Goal: Find specific page/section: Find specific page/section

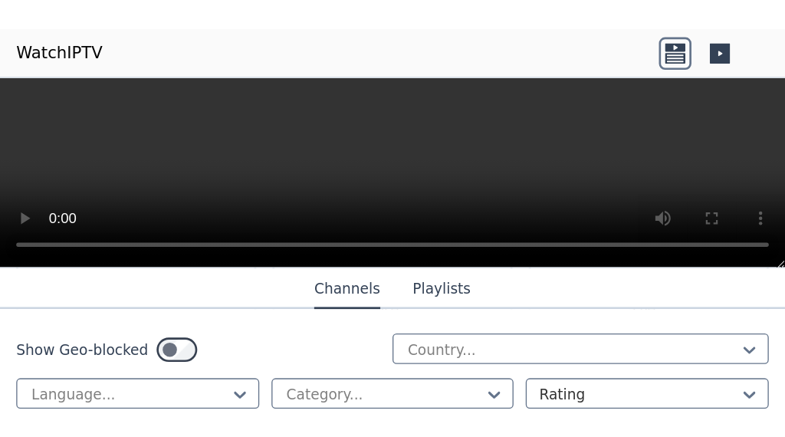
scroll to position [874, 0]
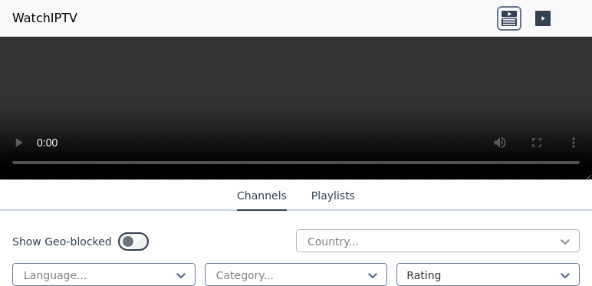
click at [561, 248] on div at bounding box center [565, 241] width 15 height 15
click at [574, 249] on div "Show Geo-blocked Country... Language... Category... Rating" at bounding box center [296, 258] width 592 height 94
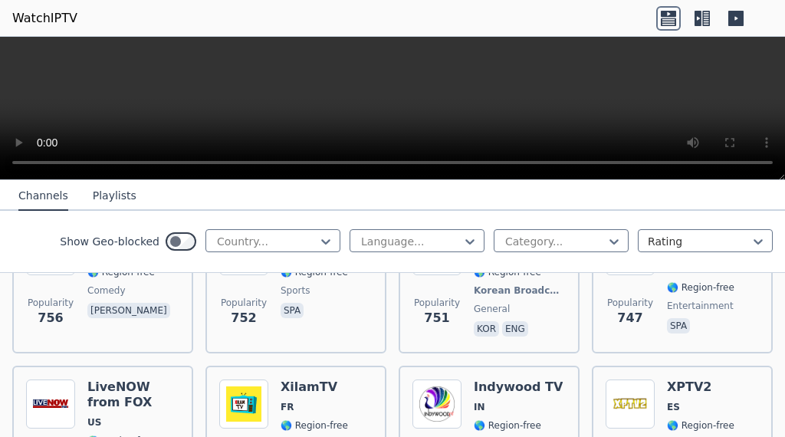
scroll to position [3376, 0]
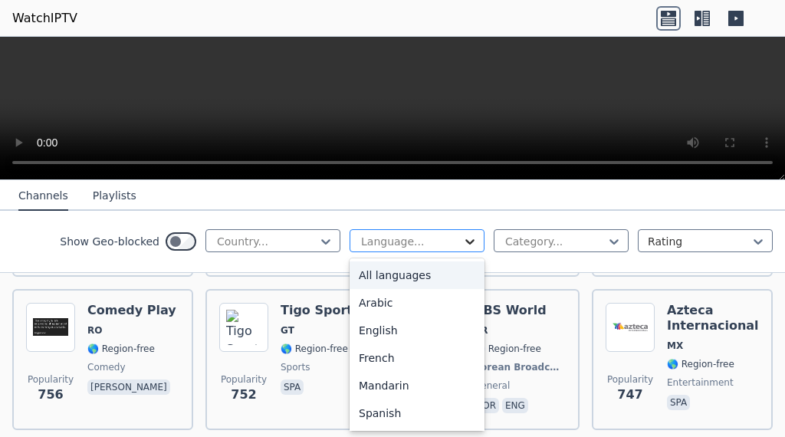
click at [462, 241] on icon at bounding box center [469, 241] width 15 height 15
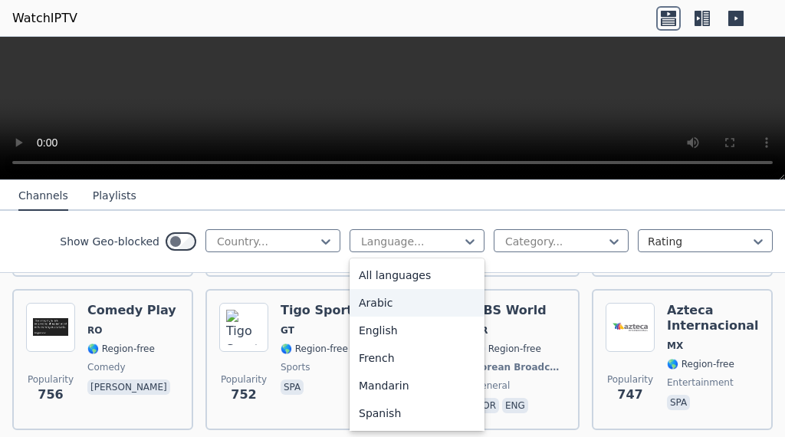
click at [426, 285] on div "Arabic" at bounding box center [417, 303] width 135 height 28
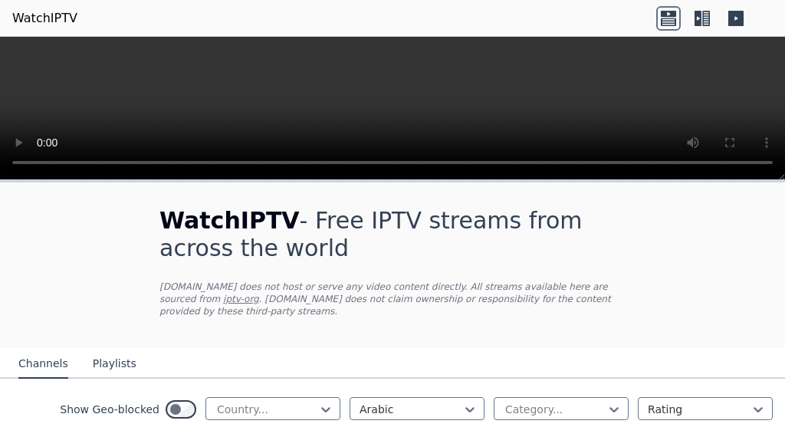
scroll to position [230, 0]
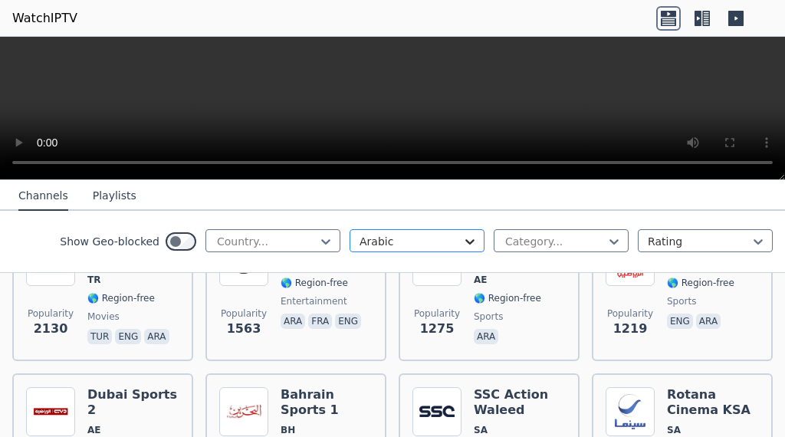
click at [466, 245] on icon at bounding box center [470, 241] width 9 height 5
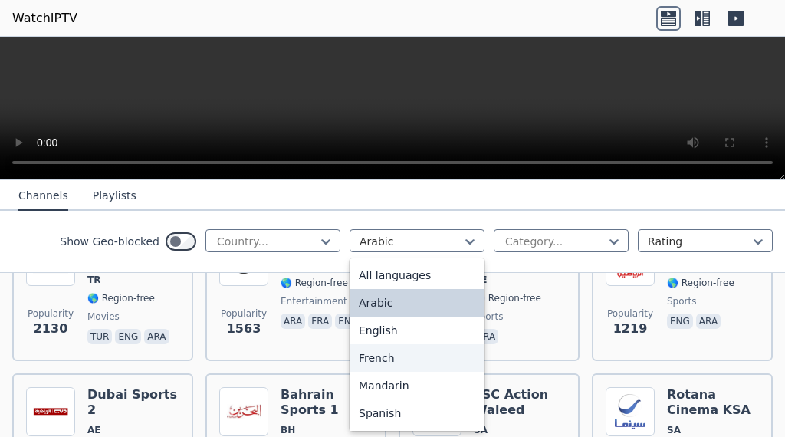
click at [418, 285] on div "French" at bounding box center [417, 358] width 135 height 28
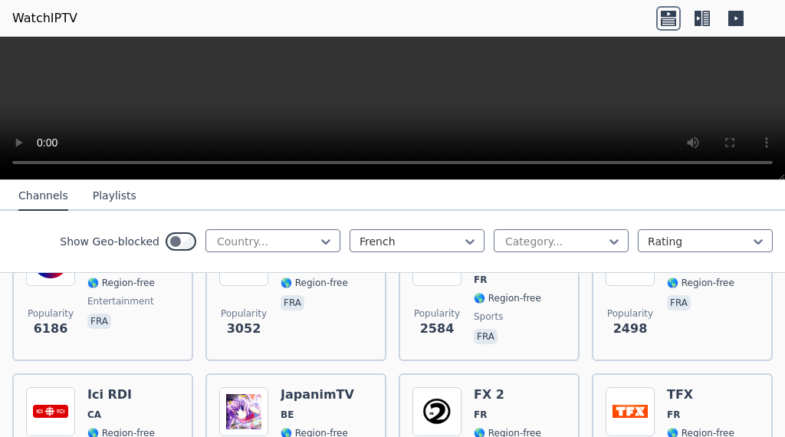
scroll to position [153, 0]
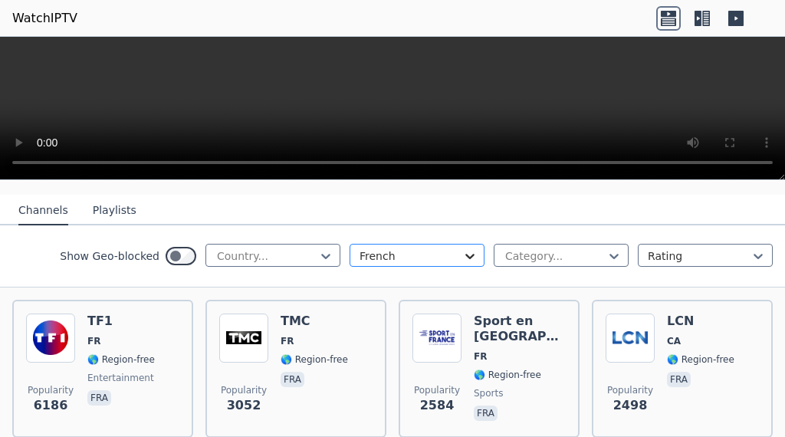
click at [466, 258] on icon at bounding box center [470, 256] width 9 height 5
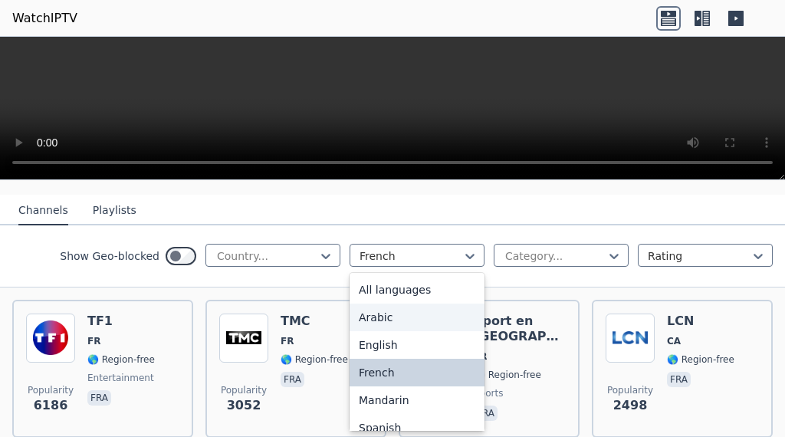
click at [409, 285] on div "Arabic" at bounding box center [417, 318] width 135 height 28
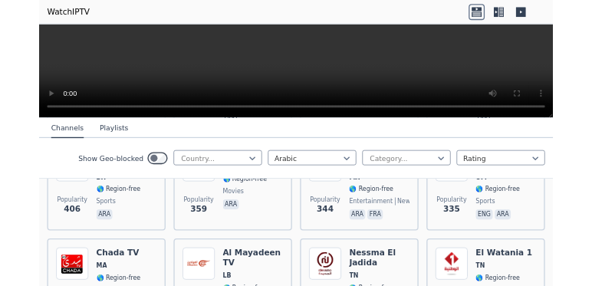
scroll to position [767, 0]
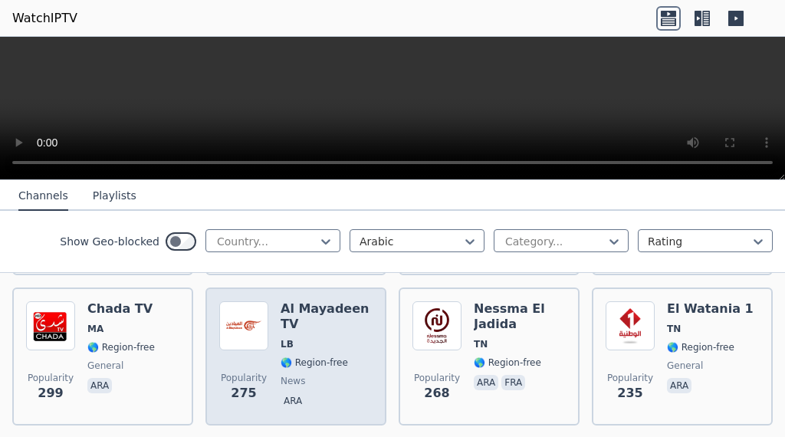
click at [332, 285] on span "LB" at bounding box center [327, 344] width 92 height 12
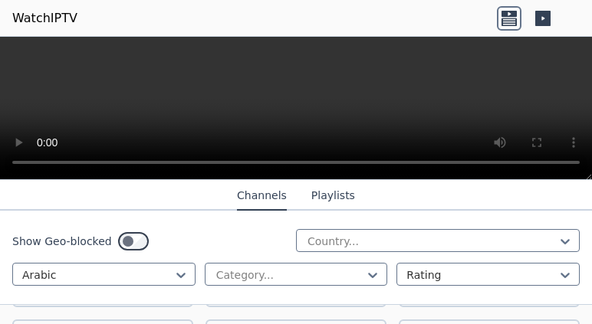
scroll to position [949, 0]
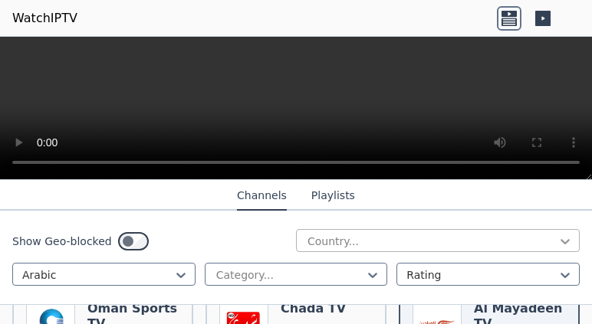
click at [561, 242] on icon at bounding box center [565, 241] width 9 height 5
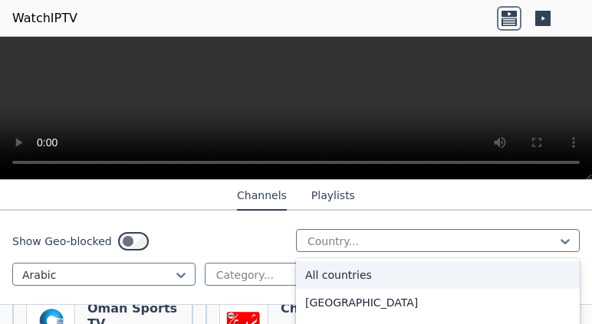
scroll to position [77, 0]
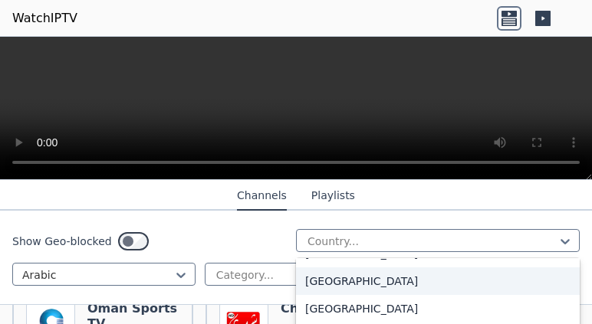
click at [454, 285] on div "[GEOGRAPHIC_DATA]" at bounding box center [438, 282] width 284 height 28
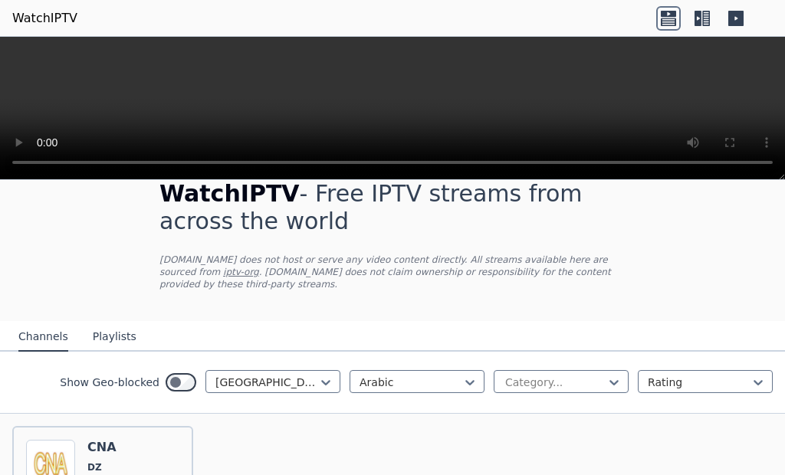
scroll to position [180, 0]
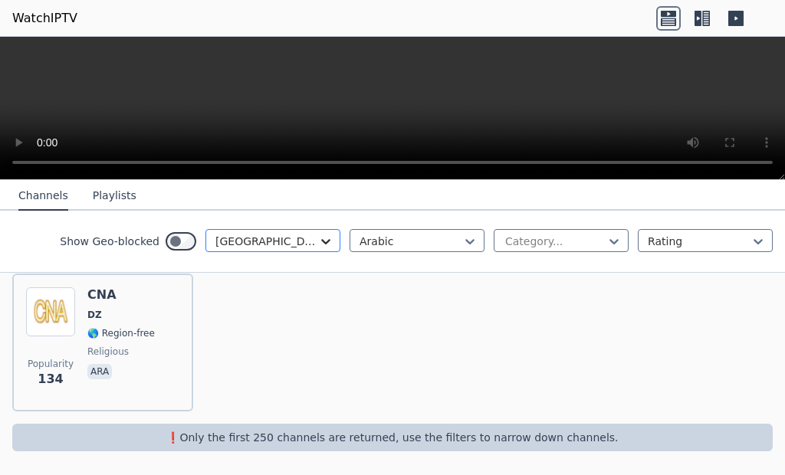
click at [318, 246] on icon at bounding box center [325, 241] width 15 height 15
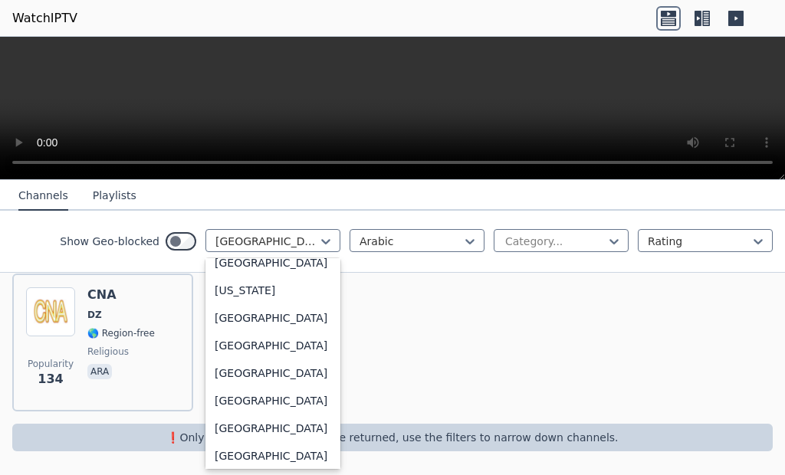
scroll to position [1994, 0]
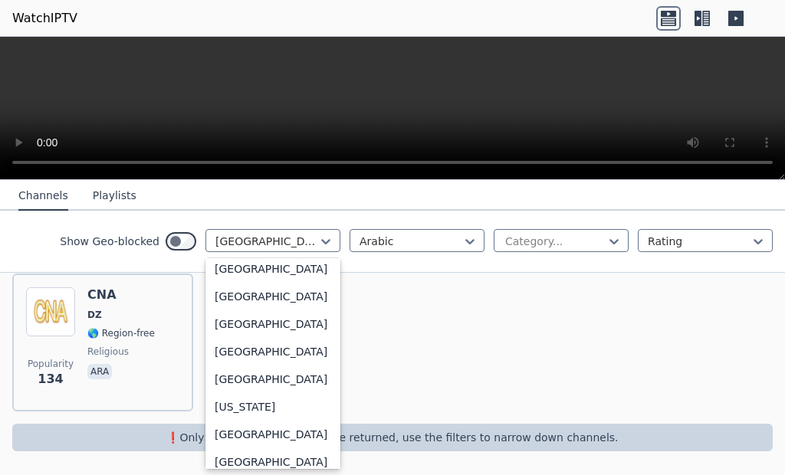
click at [282, 90] on div "[GEOGRAPHIC_DATA]" at bounding box center [273, 76] width 135 height 28
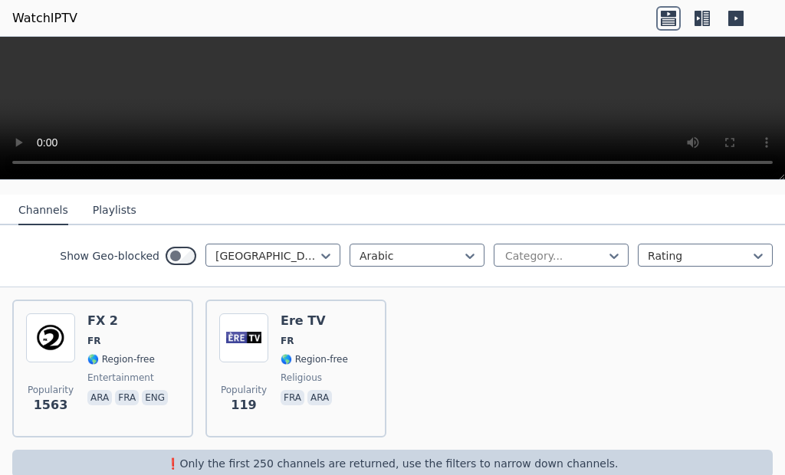
scroll to position [180, 0]
